Goal: Information Seeking & Learning: Learn about a topic

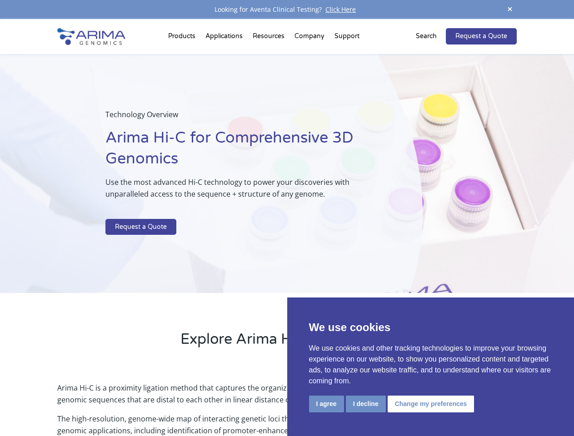
click at [287, 218] on p at bounding box center [240, 213] width 271 height 12
click at [326, 404] on button "I agree" at bounding box center [326, 404] width 35 height 17
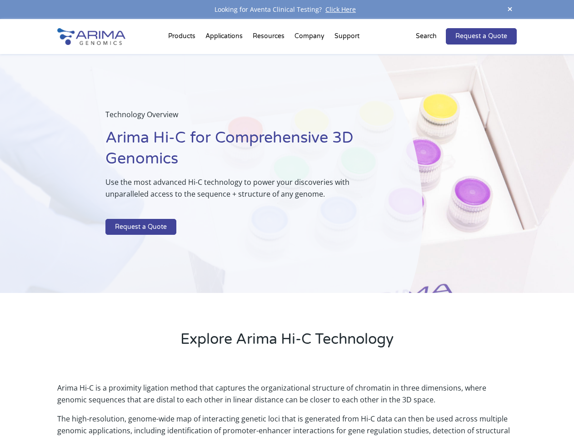
click at [365, 404] on p "Arima Hi-C is a proximity ligation method that captures the organizational stru…" at bounding box center [286, 397] width 459 height 31
click at [429, 404] on p "Arima Hi-C is a proximity ligation method that captures the organizational stru…" at bounding box center [286, 397] width 459 height 31
click at [510, 10] on span at bounding box center [510, 10] width 14 height 12
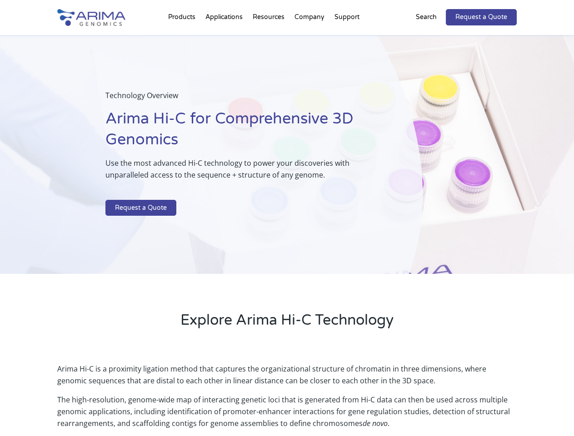
click at [287, 228] on div "Technology Overview Arima Hi-C for Comprehensive 3D Genomics Use the most advan…" at bounding box center [211, 154] width 423 height 239
click at [183, 38] on div "Technology Overview Arima Hi-C for Comprehensive 3D Genomics Use the most advan…" at bounding box center [211, 154] width 423 height 239
click at [269, 38] on div "Technology Overview Arima Hi-C for Comprehensive 3D Genomics Use the most advan…" at bounding box center [211, 154] width 423 height 239
click at [310, 38] on div "Technology Overview Arima Hi-C for Comprehensive 3D Genomics Use the most advan…" at bounding box center [211, 154] width 423 height 239
click at [347, 38] on div "Technology Overview Arima Hi-C for Comprehensive 3D Genomics Use the most advan…" at bounding box center [211, 154] width 423 height 239
